Goal: Task Accomplishment & Management: Manage account settings

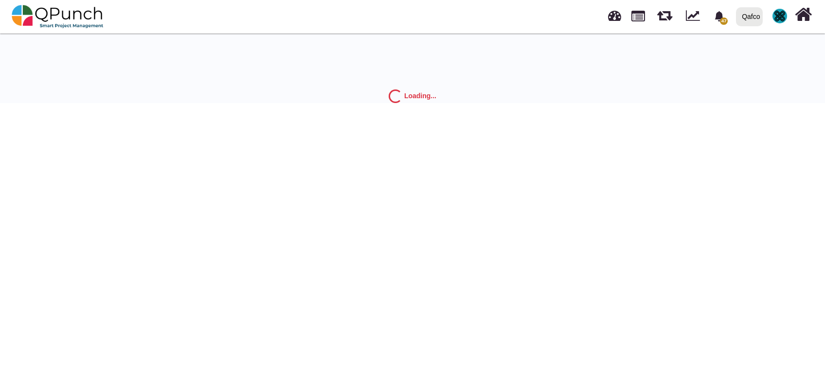
click at [737, 14] on div "Qafco" at bounding box center [749, 16] width 26 height 19
click at [773, 13] on img at bounding box center [779, 16] width 15 height 15
click at [739, 92] on ul "Subscription Settings Dynamic Report Leave Application Logout" at bounding box center [750, 65] width 86 height 62
click at [715, 82] on link "Logout" at bounding box center [750, 85] width 85 height 14
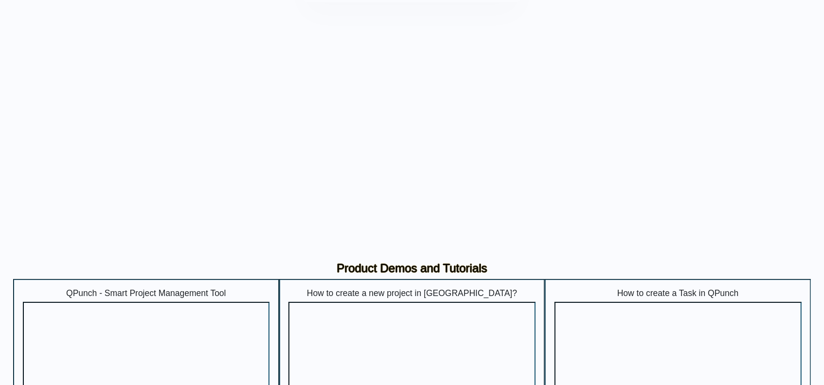
click at [422, 75] on input "**********" at bounding box center [412, 78] width 186 height 23
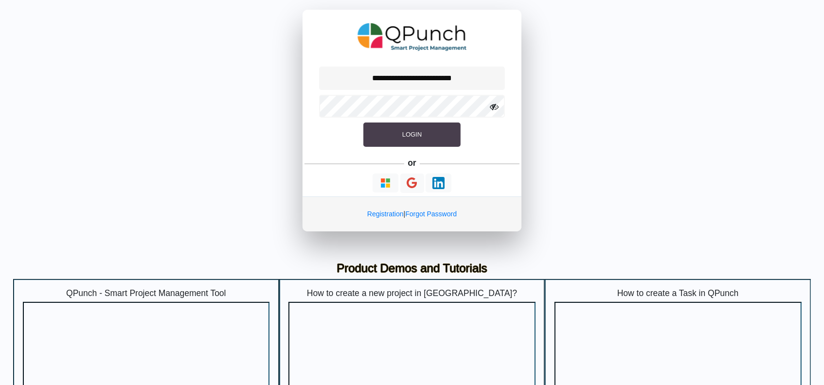
click at [422, 129] on button "Login" at bounding box center [411, 135] width 97 height 24
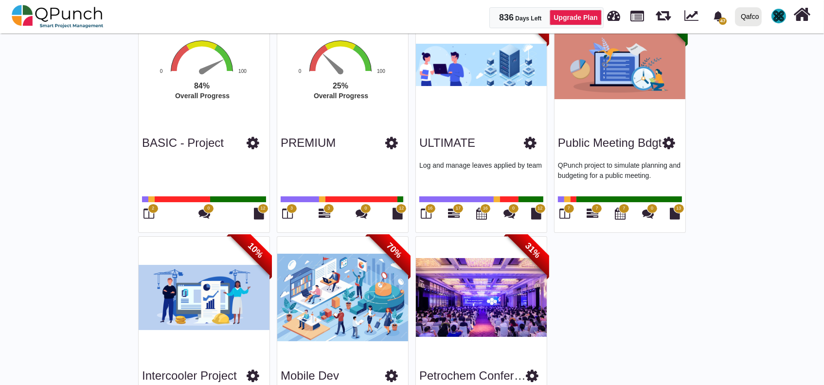
scroll to position [193, 0]
